Goal: Information Seeking & Learning: Check status

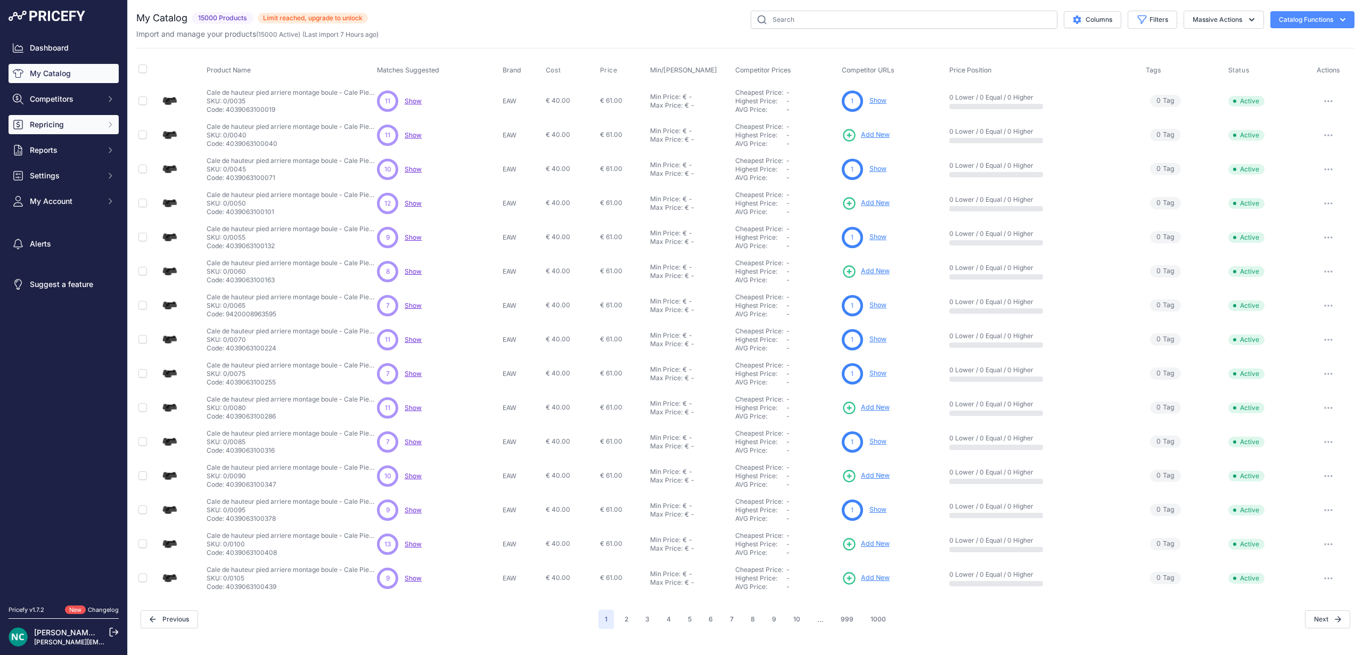
click at [53, 129] on span "Repricing" at bounding box center [65, 124] width 70 height 11
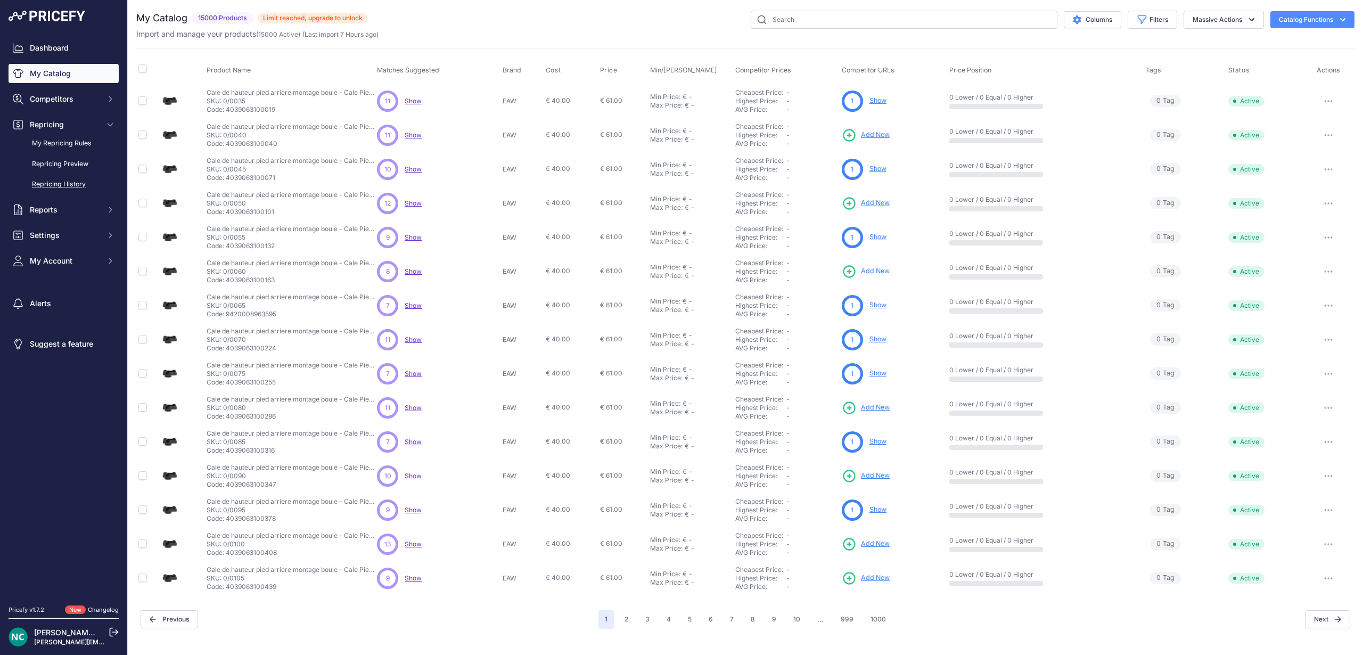
click at [60, 181] on link "Repricing History" at bounding box center [64, 184] width 110 height 19
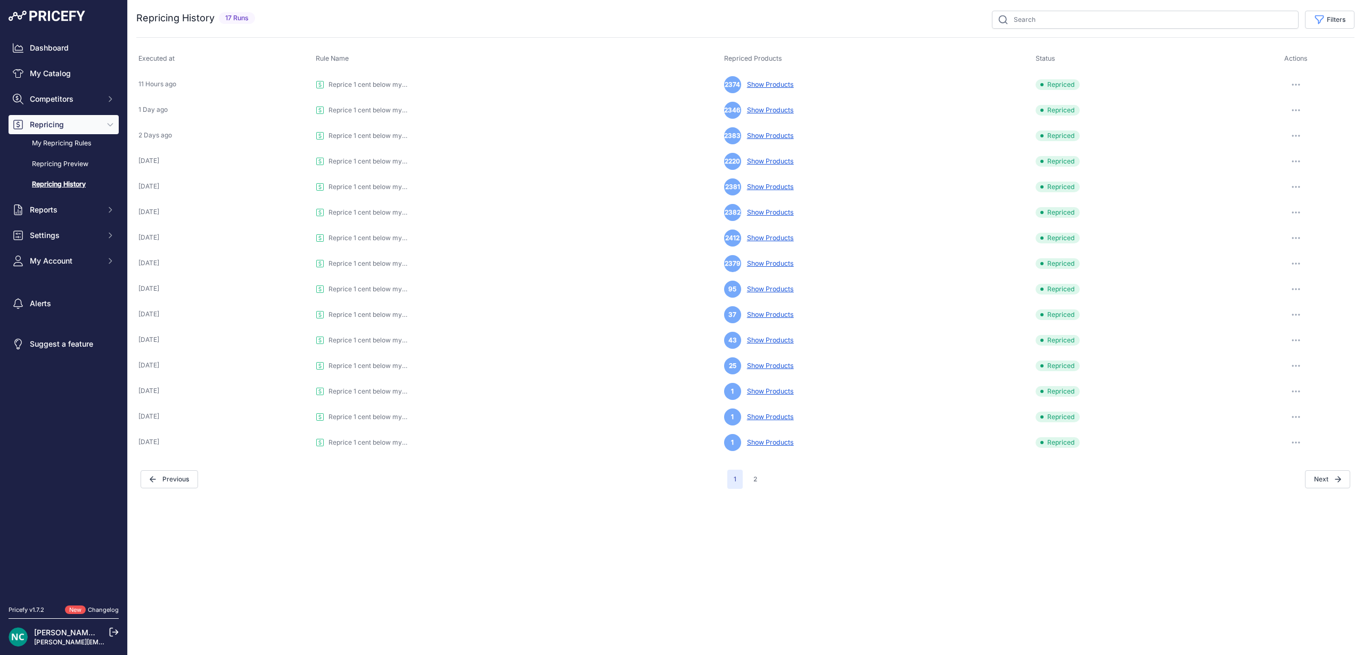
click at [769, 82] on link "Show Products" at bounding box center [768, 84] width 51 height 8
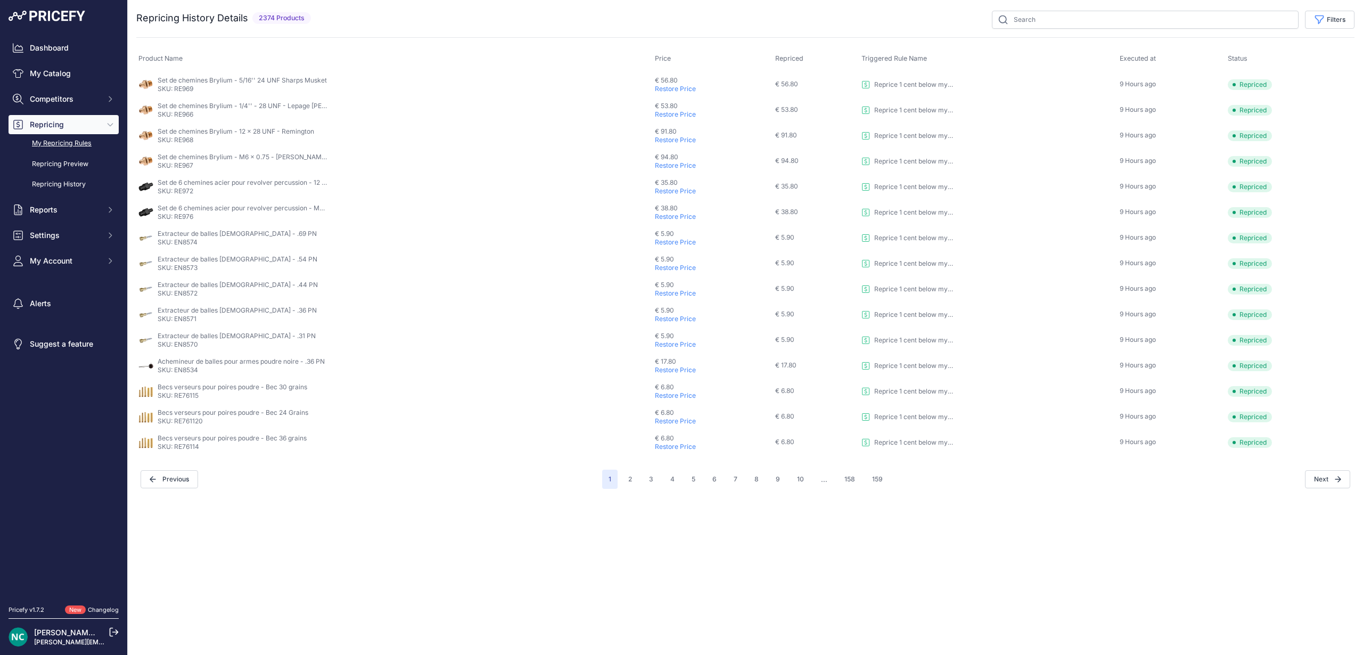
click at [67, 141] on link "My Repricing Rules" at bounding box center [64, 143] width 110 height 19
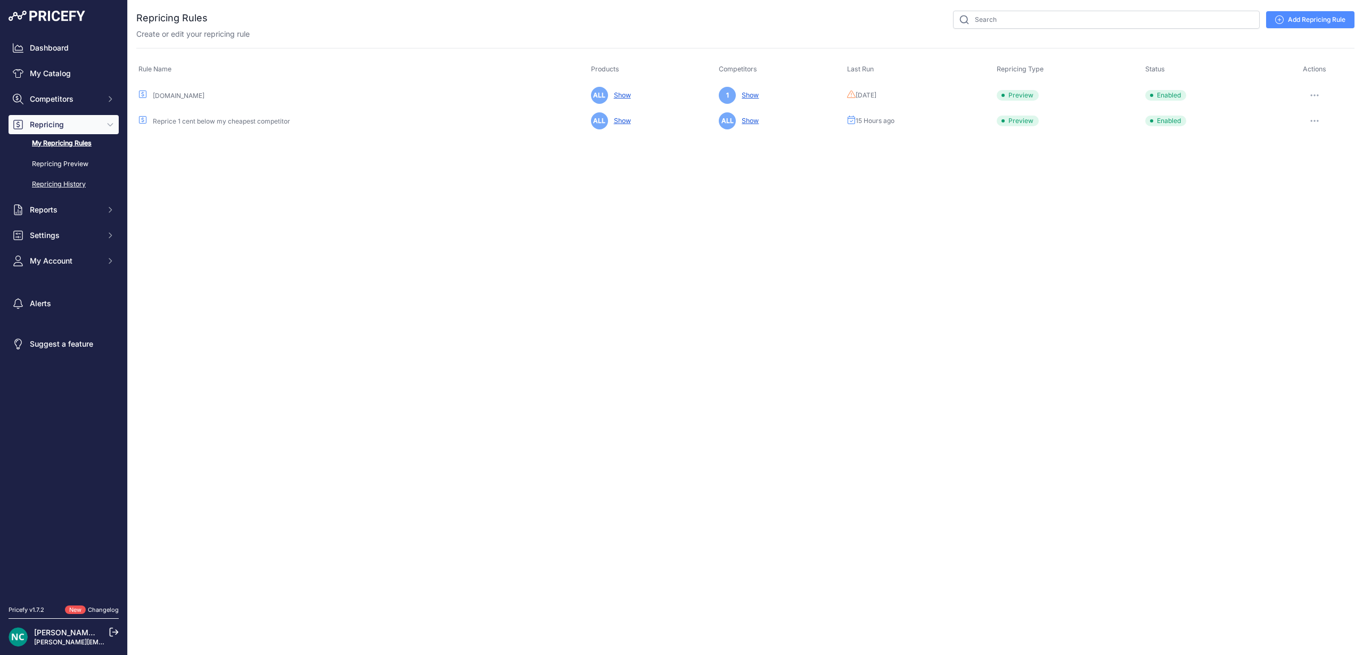
click at [85, 178] on link "Repricing History" at bounding box center [64, 184] width 110 height 19
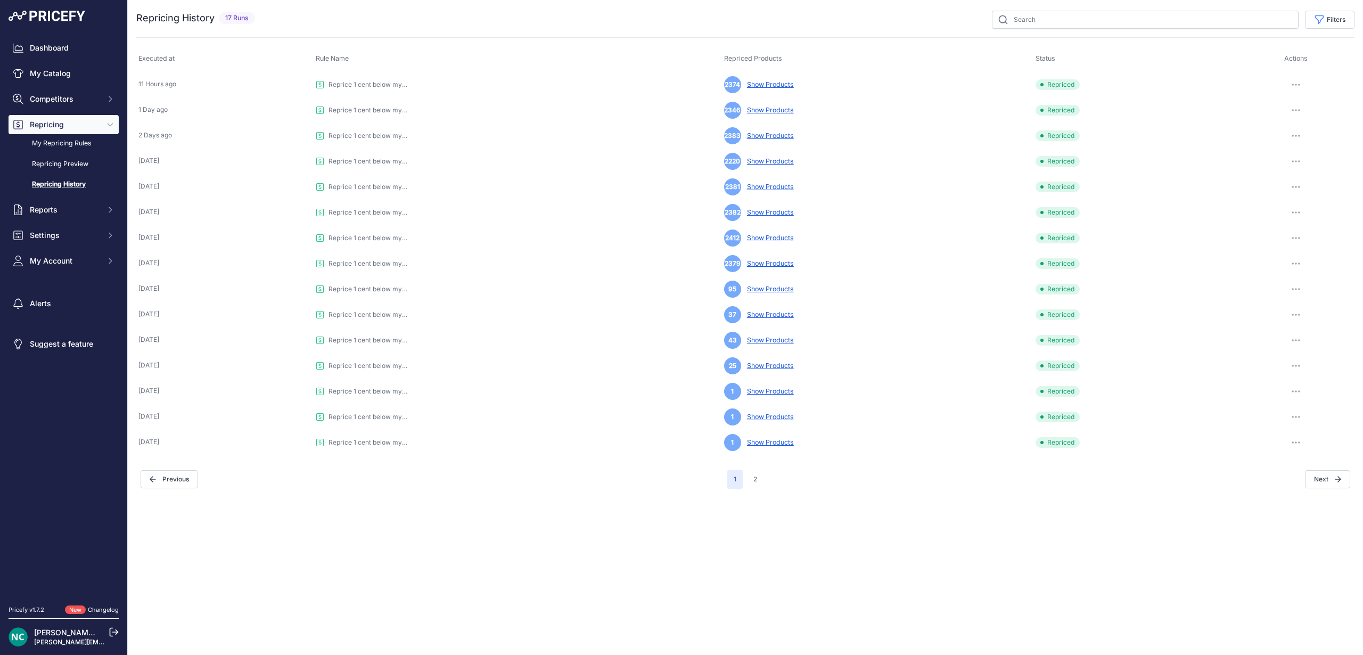
click at [770, 261] on link "Show Products" at bounding box center [768, 263] width 51 height 8
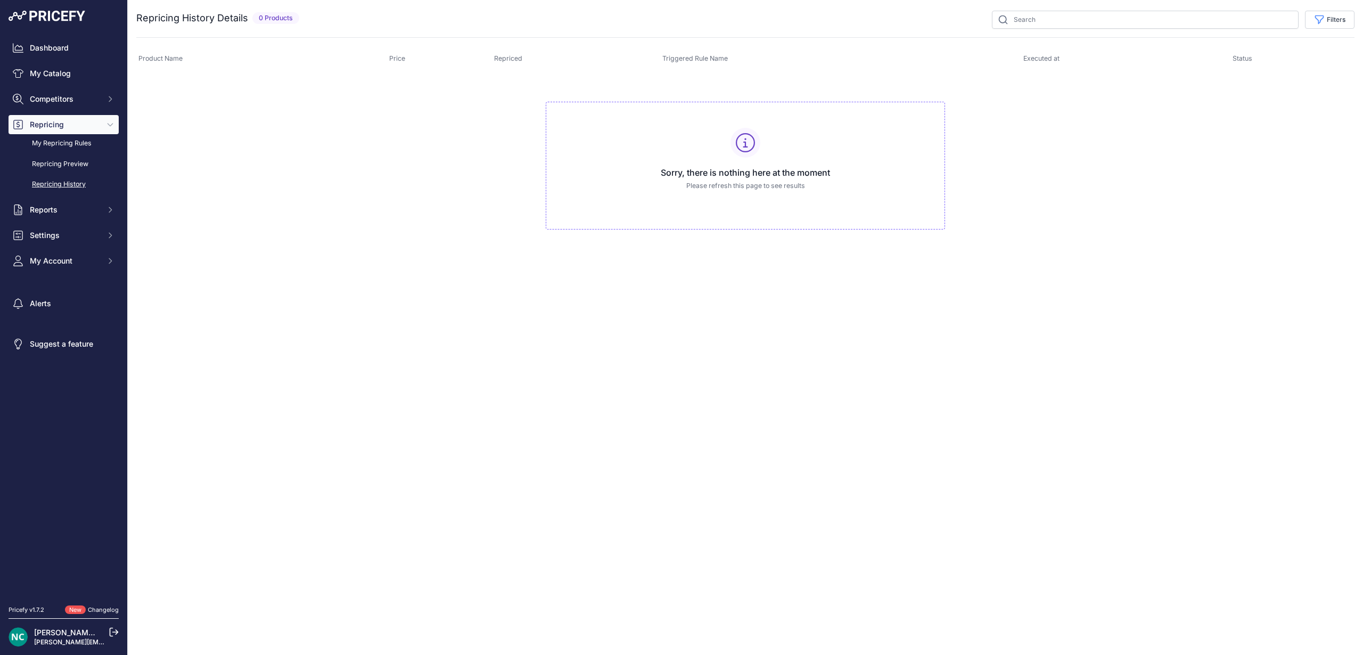
click at [70, 179] on link "Repricing History" at bounding box center [64, 184] width 110 height 19
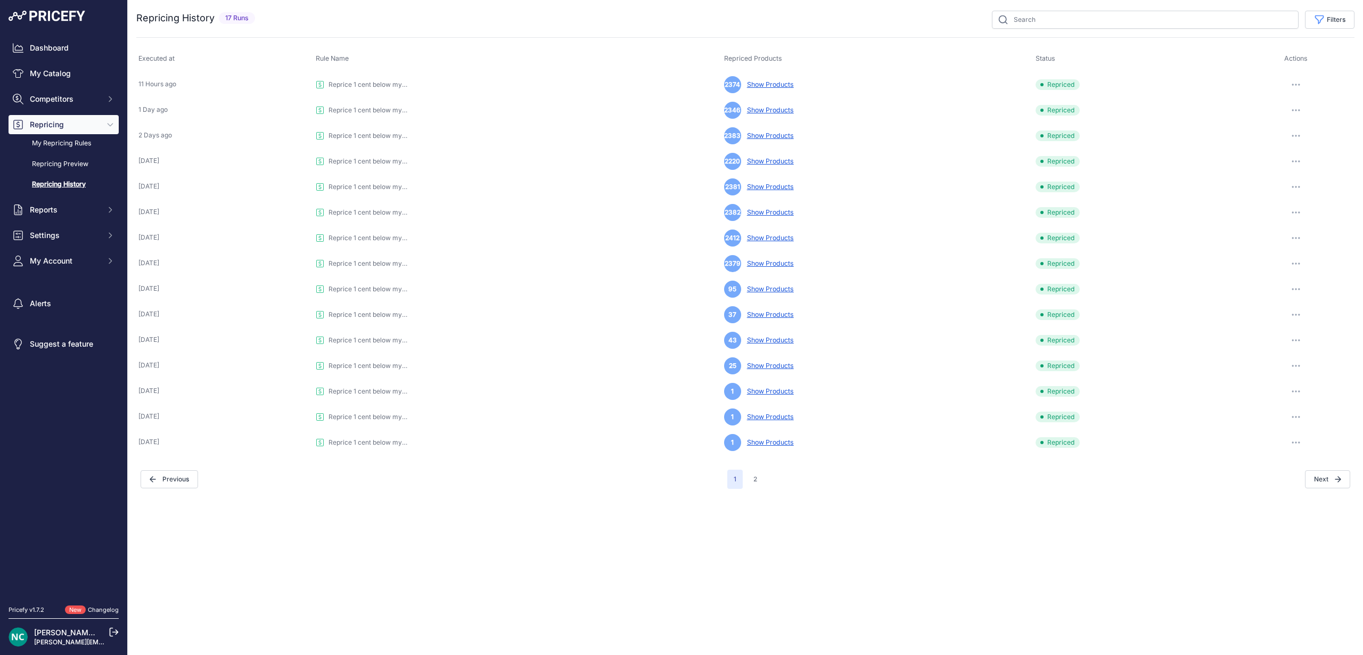
click at [764, 236] on link "Show Products" at bounding box center [768, 238] width 51 height 8
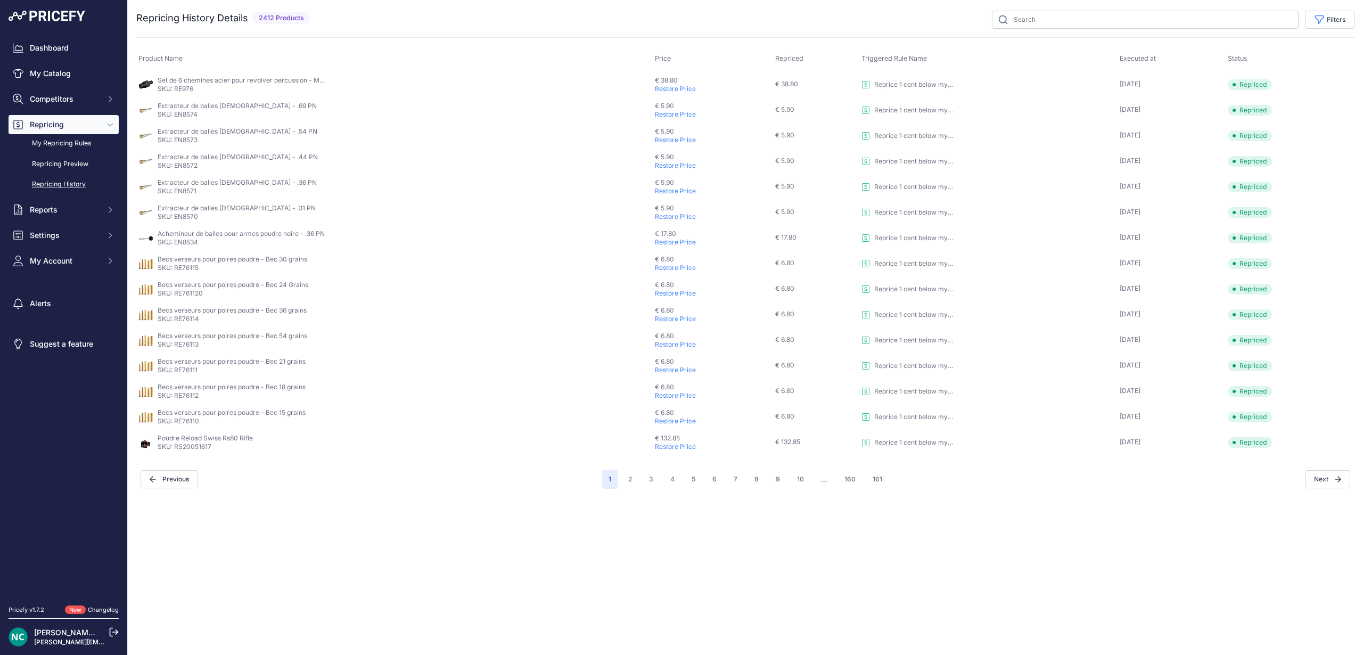
click at [83, 186] on link "Repricing History" at bounding box center [64, 184] width 110 height 19
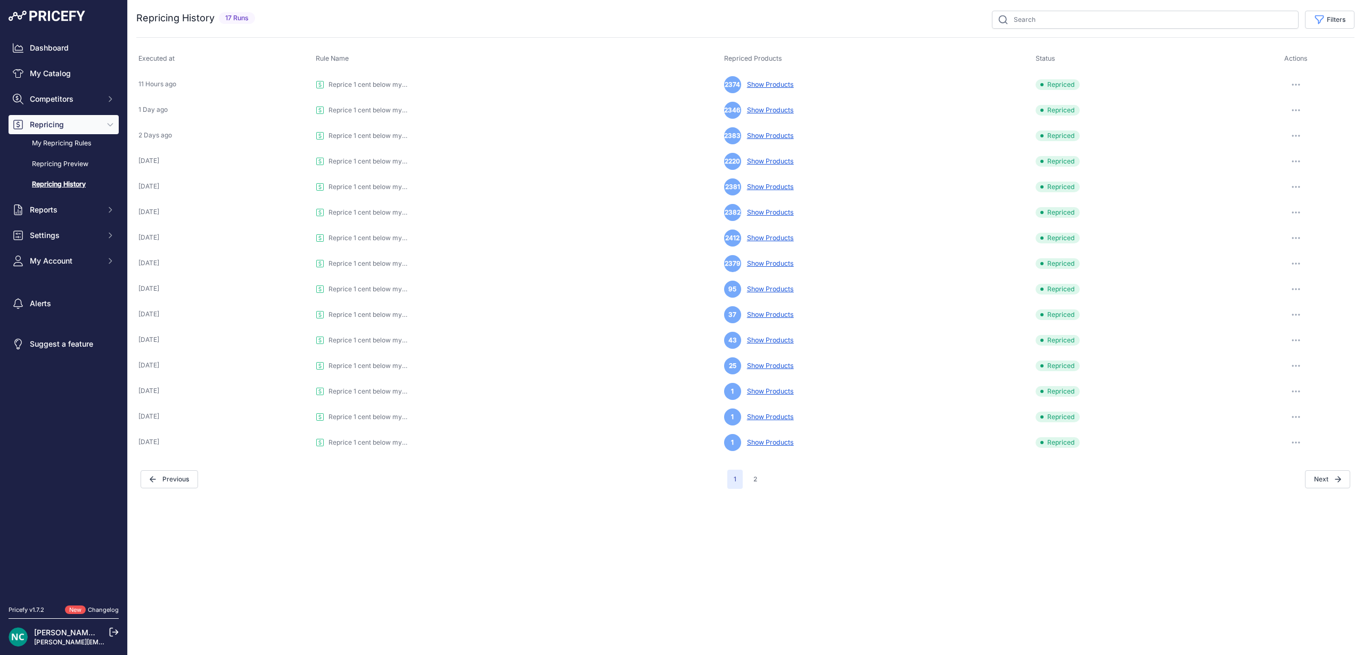
click at [763, 260] on link "Show Products" at bounding box center [768, 263] width 51 height 8
click at [763, 290] on link "Show Products" at bounding box center [768, 289] width 51 height 8
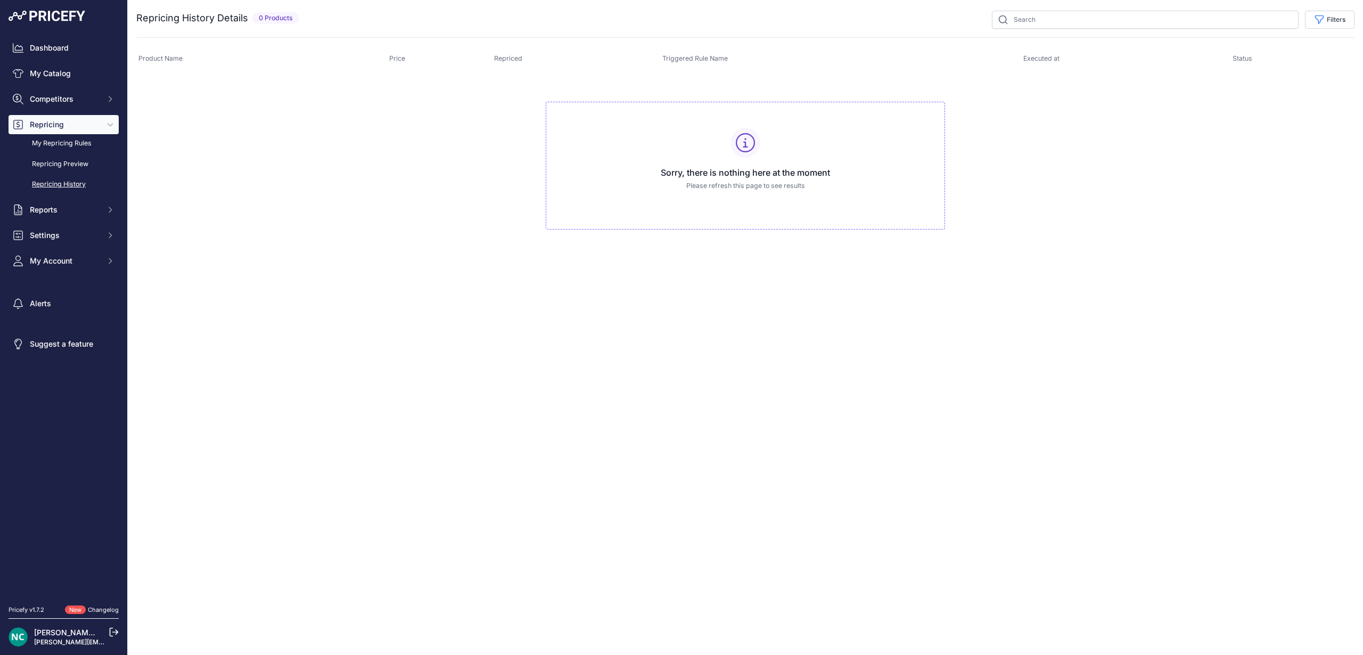
click at [85, 182] on link "Repricing History" at bounding box center [64, 184] width 110 height 19
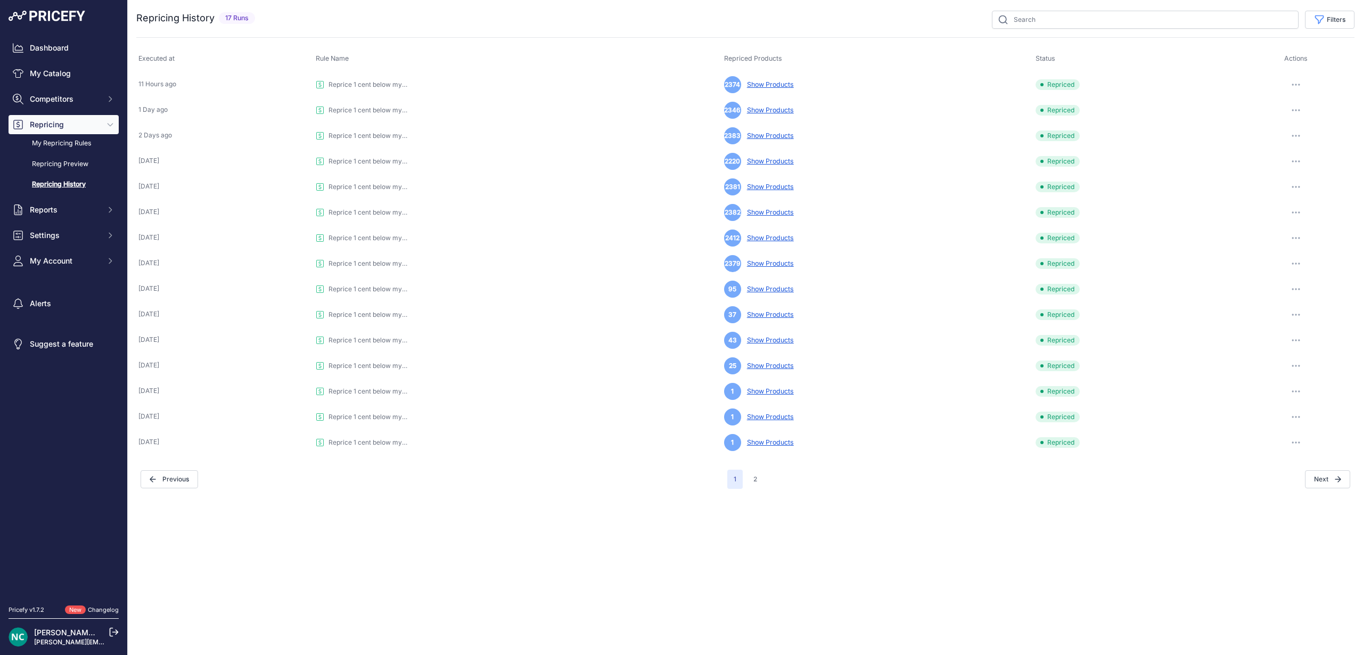
click at [625, 519] on div "Close You are not connected to the internet." at bounding box center [745, 327] width 1235 height 655
click at [56, 144] on link "My Repricing Rules" at bounding box center [64, 143] width 110 height 19
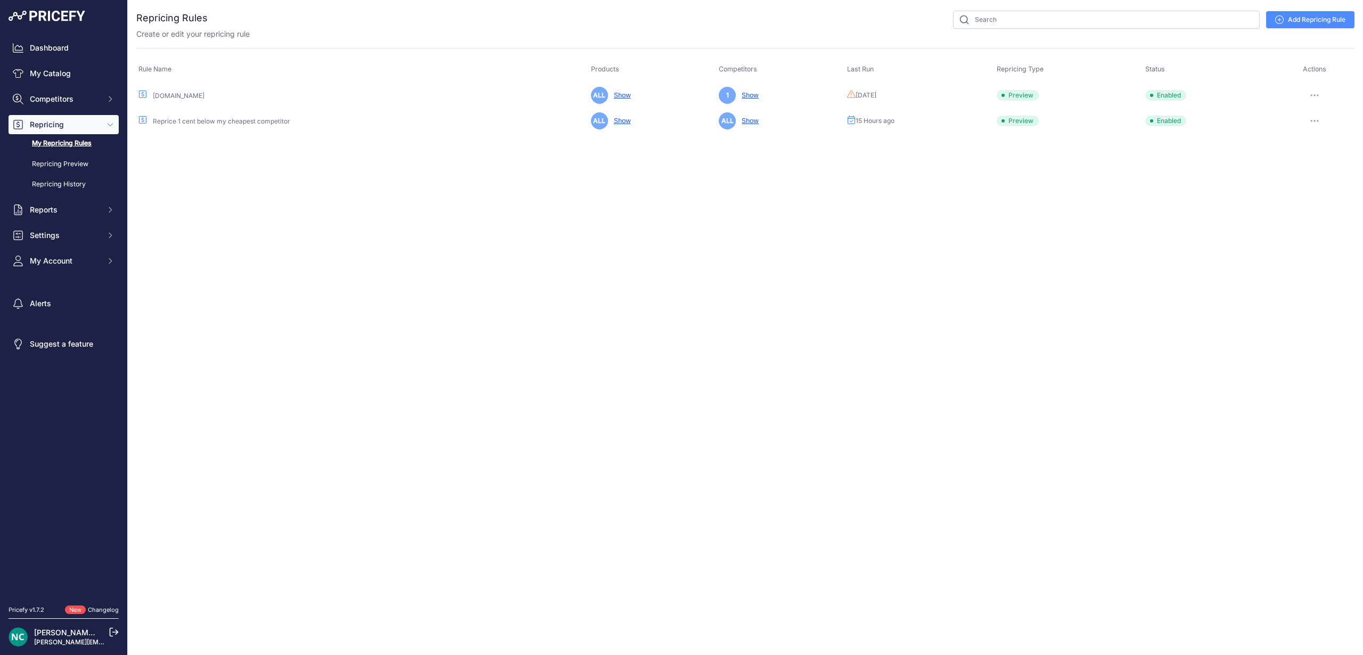
click at [1317, 122] on button "button" at bounding box center [1314, 120] width 21 height 15
click at [1095, 209] on div "Close You are not connected to the internet." at bounding box center [745, 327] width 1235 height 655
